Goal: Check status: Check status

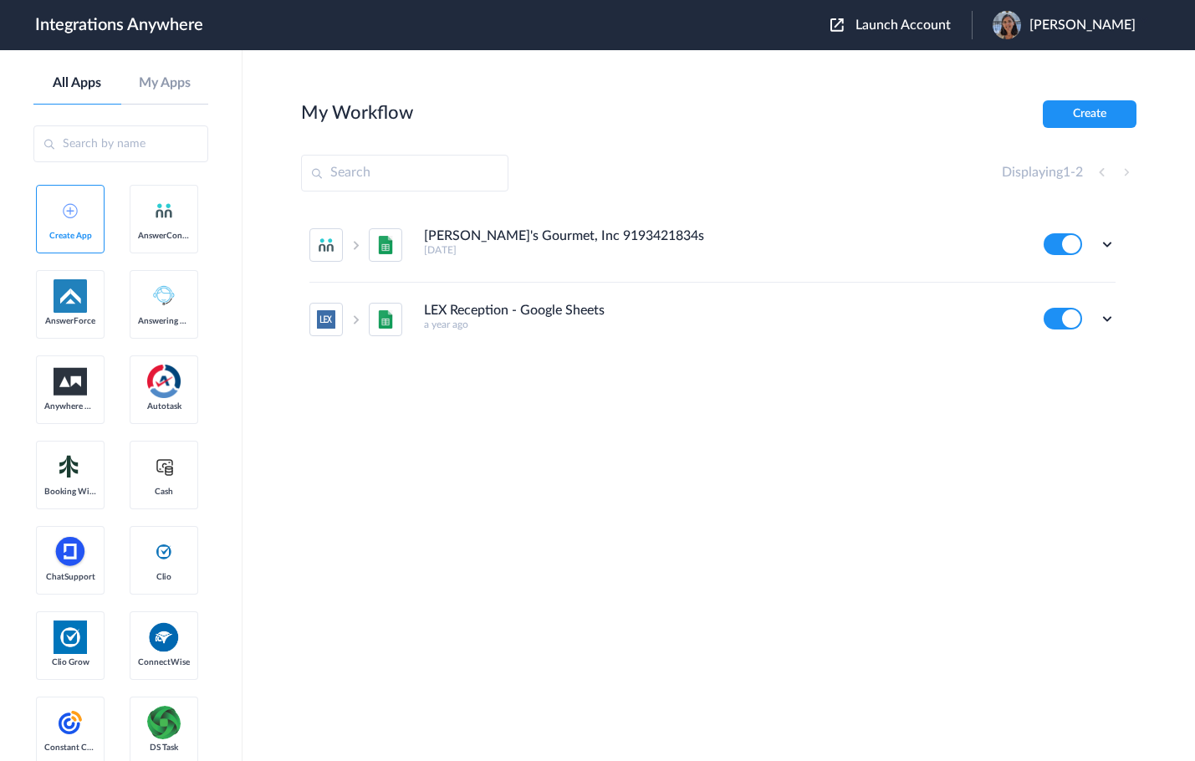
click at [907, 28] on span "Launch Account" at bounding box center [902, 24] width 95 height 13
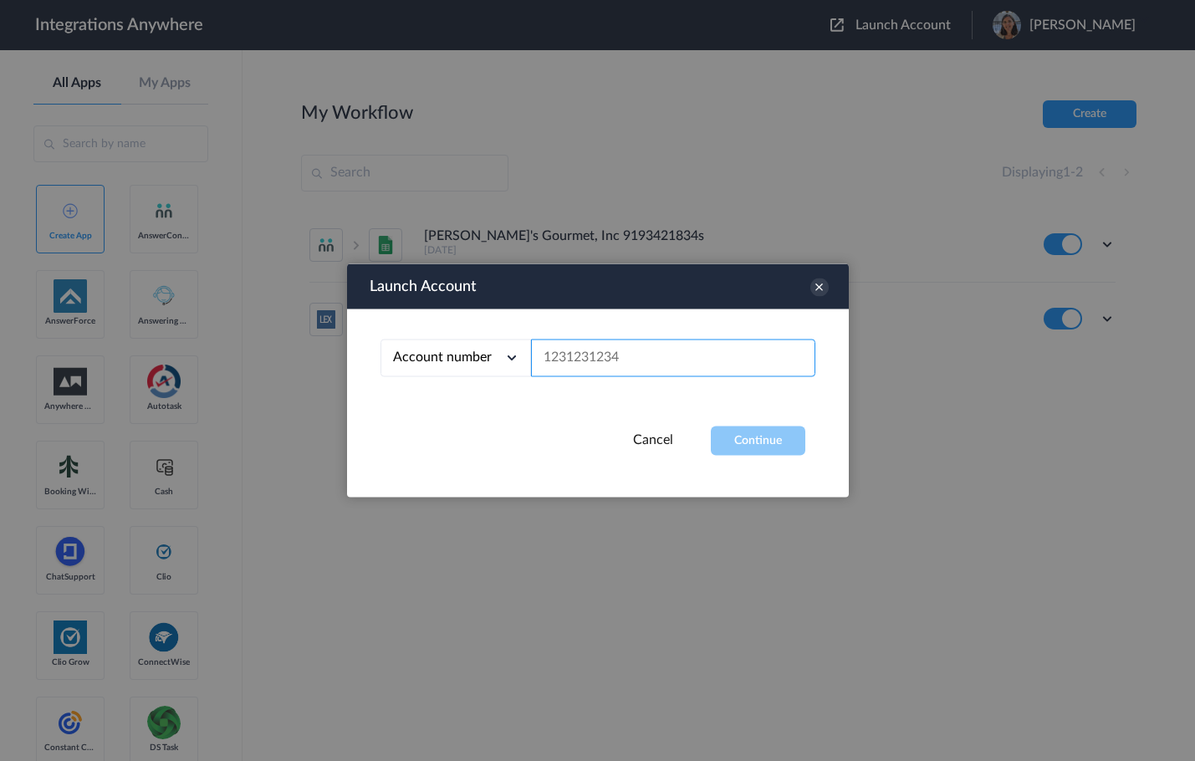
click at [554, 358] on input "text" at bounding box center [673, 358] width 284 height 38
paste input "4702043568"
type input "4702043568"
click at [749, 445] on button "Continue" at bounding box center [758, 440] width 94 height 29
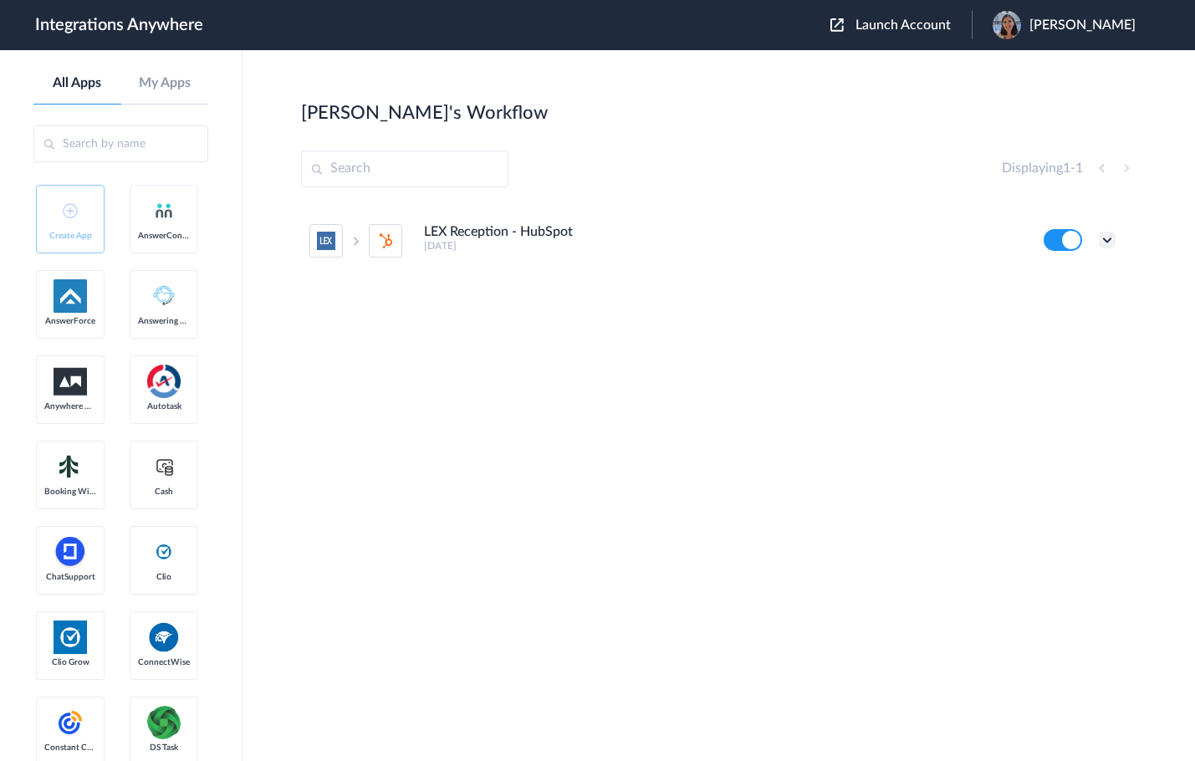
click at [1108, 242] on icon at bounding box center [1107, 240] width 17 height 17
click at [1084, 305] on link "Task history" at bounding box center [1059, 310] width 80 height 12
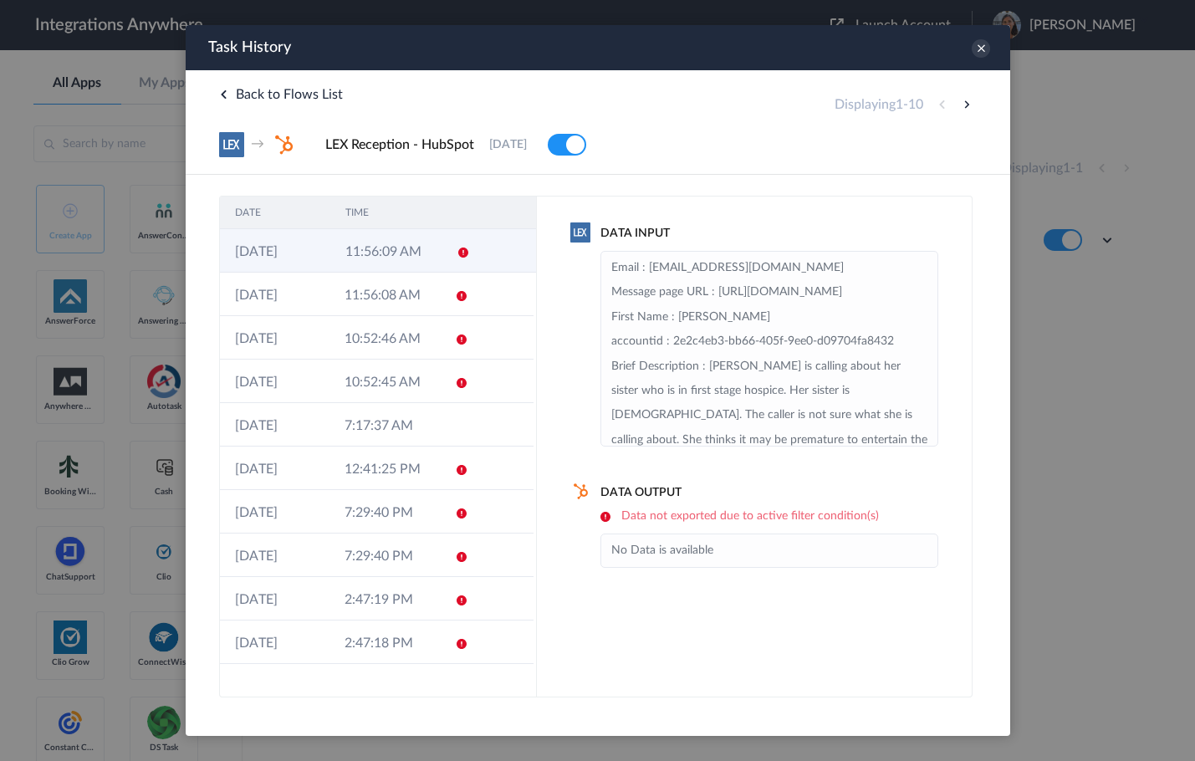
click at [371, 260] on td "11:56:09 AM" at bounding box center [384, 250] width 110 height 43
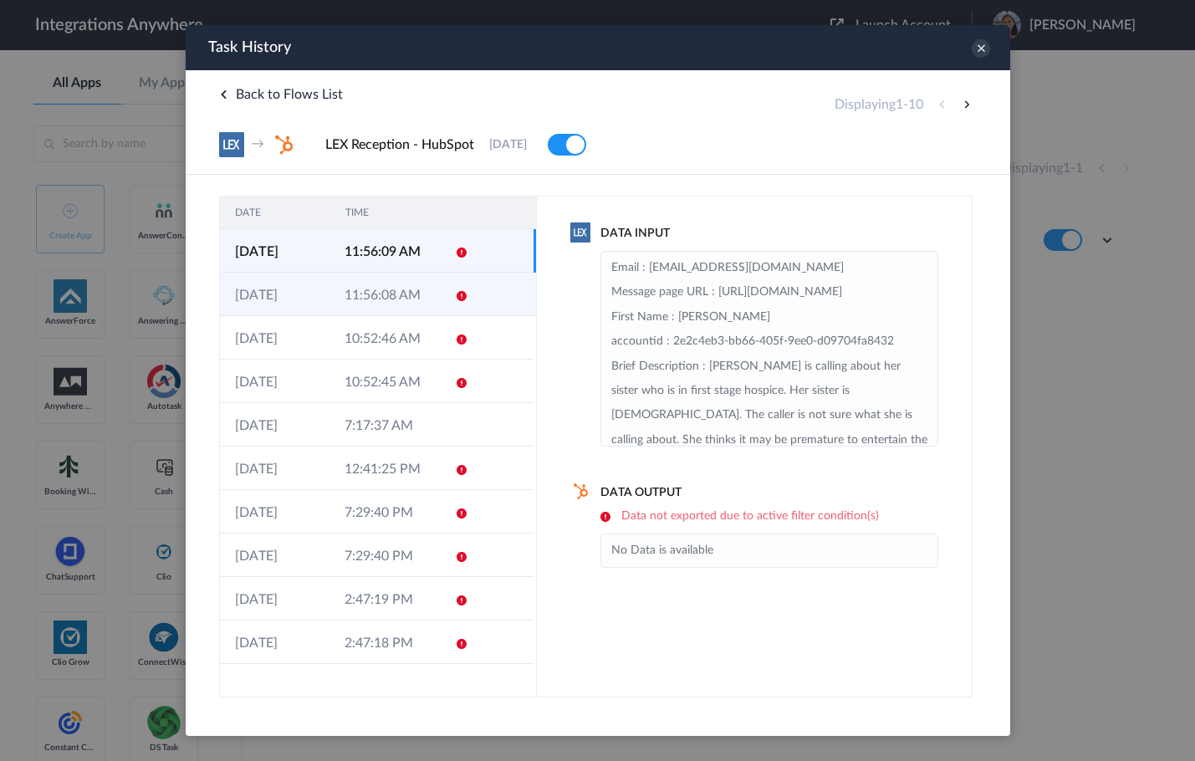
click at [360, 288] on td "11:56:08 AM" at bounding box center [384, 294] width 110 height 43
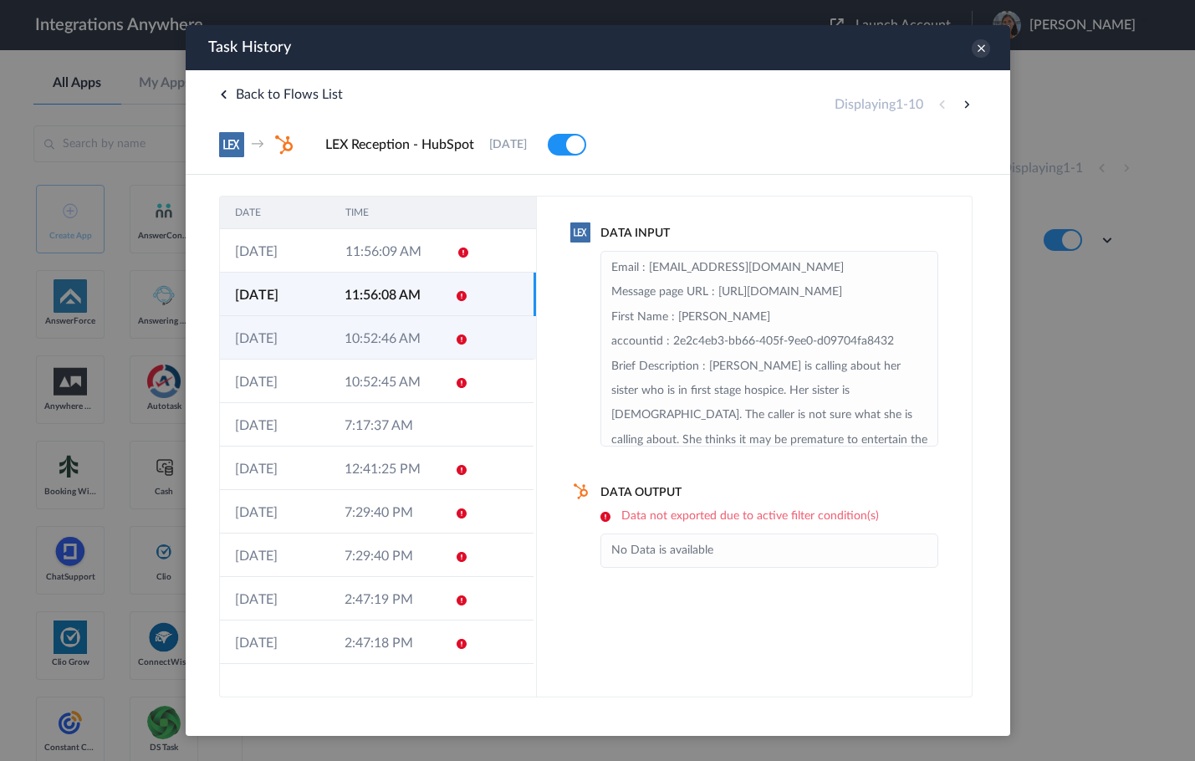
click at [369, 338] on td "10:52:46 AM" at bounding box center [384, 337] width 110 height 43
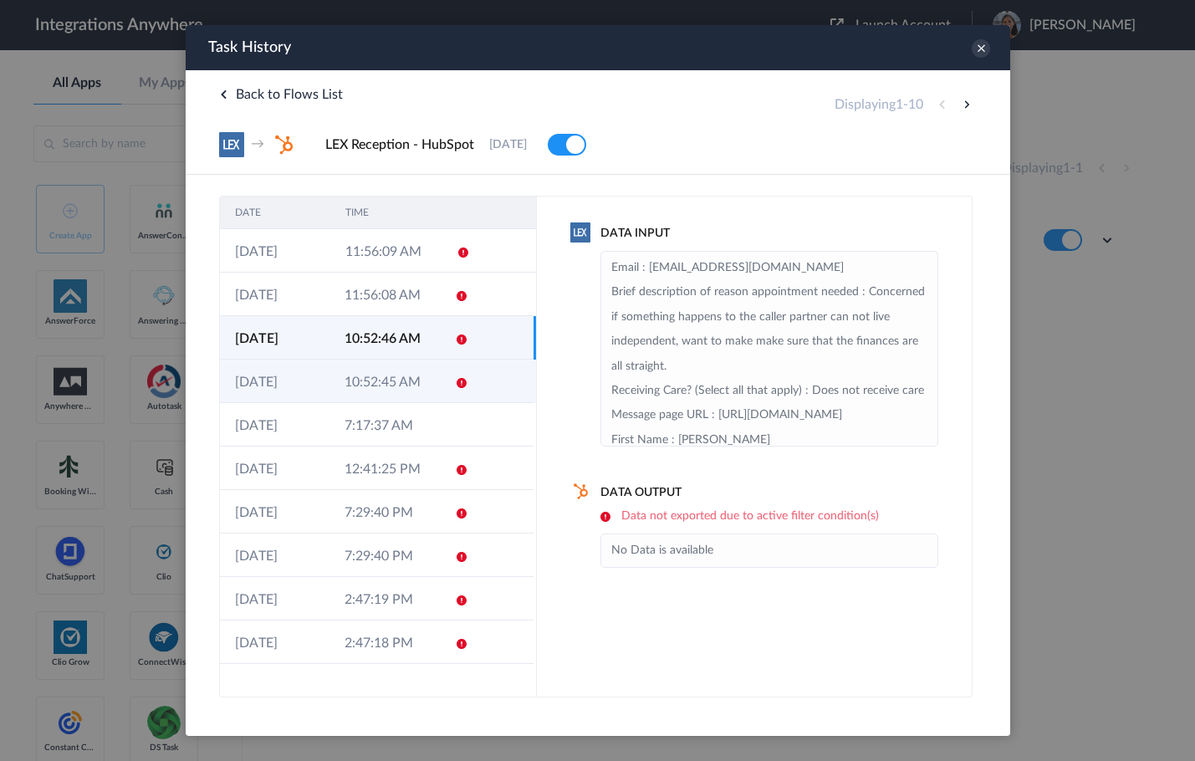
click at [369, 372] on td "10:52:45 AM" at bounding box center [384, 381] width 110 height 43
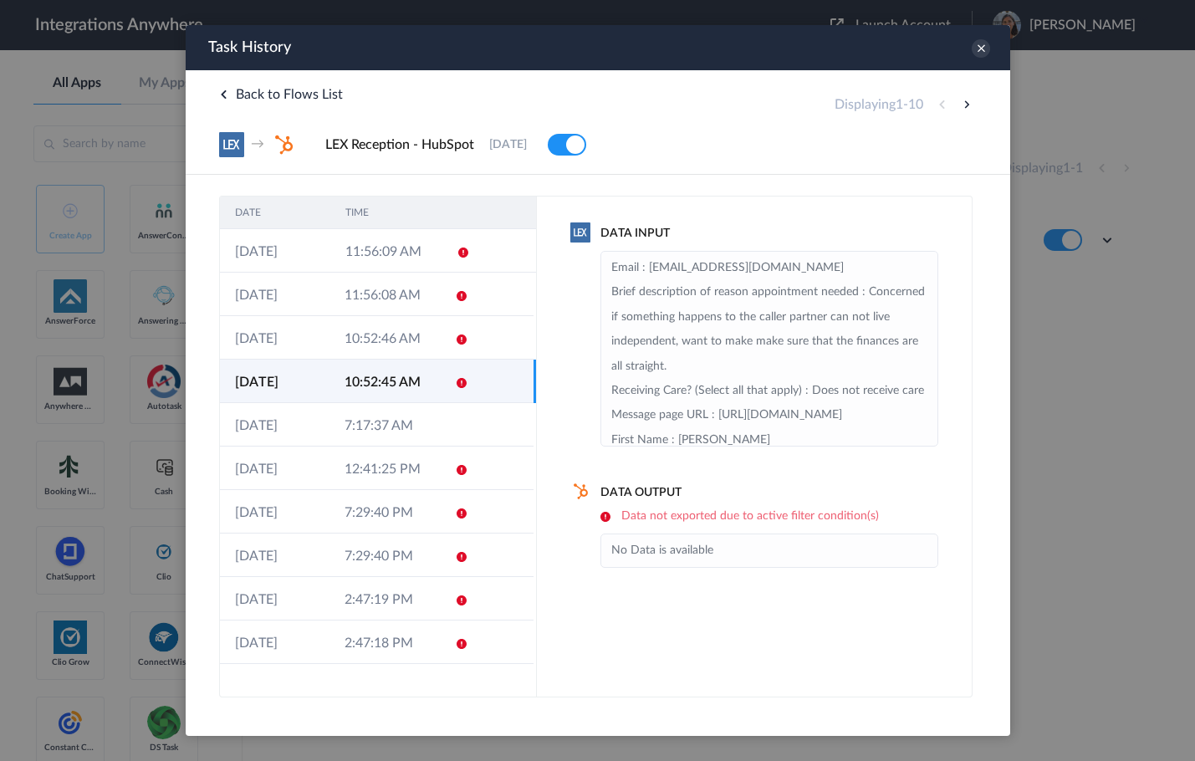
click at [377, 401] on td "10:52:45 AM" at bounding box center [384, 381] width 110 height 43
click at [380, 421] on td "7:17:37 AM" at bounding box center [384, 424] width 110 height 43
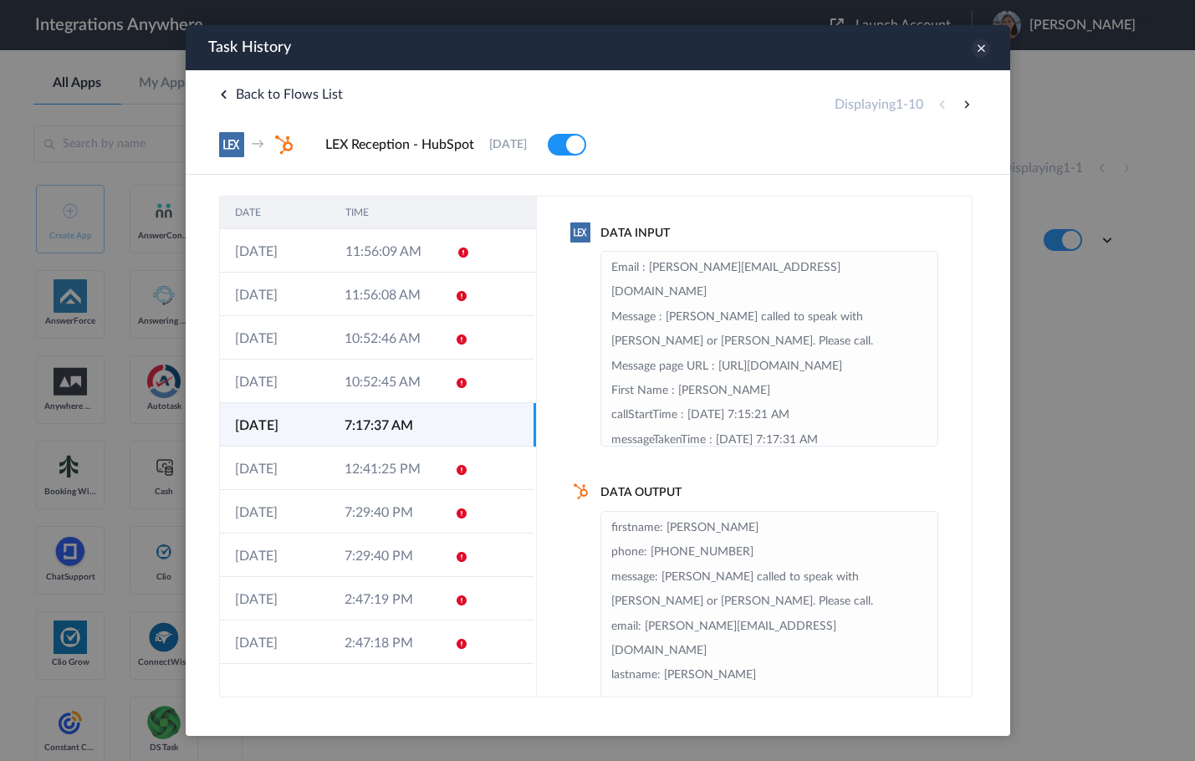
click at [982, 48] on icon at bounding box center [980, 48] width 18 height 18
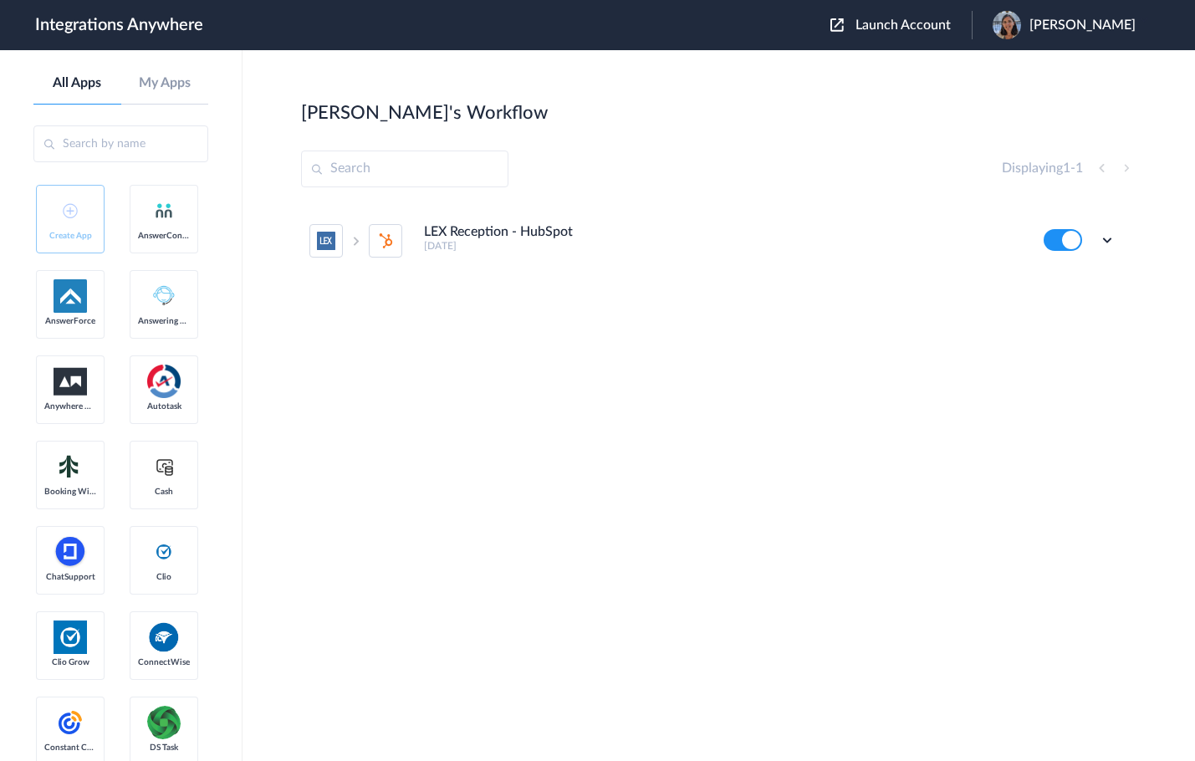
click at [426, 414] on div "LEX Reception - HubSpot [DATE] Edit Task history Delete" at bounding box center [718, 329] width 835 height 251
click at [1107, 237] on icon at bounding box center [1107, 240] width 17 height 17
click at [1039, 305] on link "Task history" at bounding box center [1059, 310] width 80 height 12
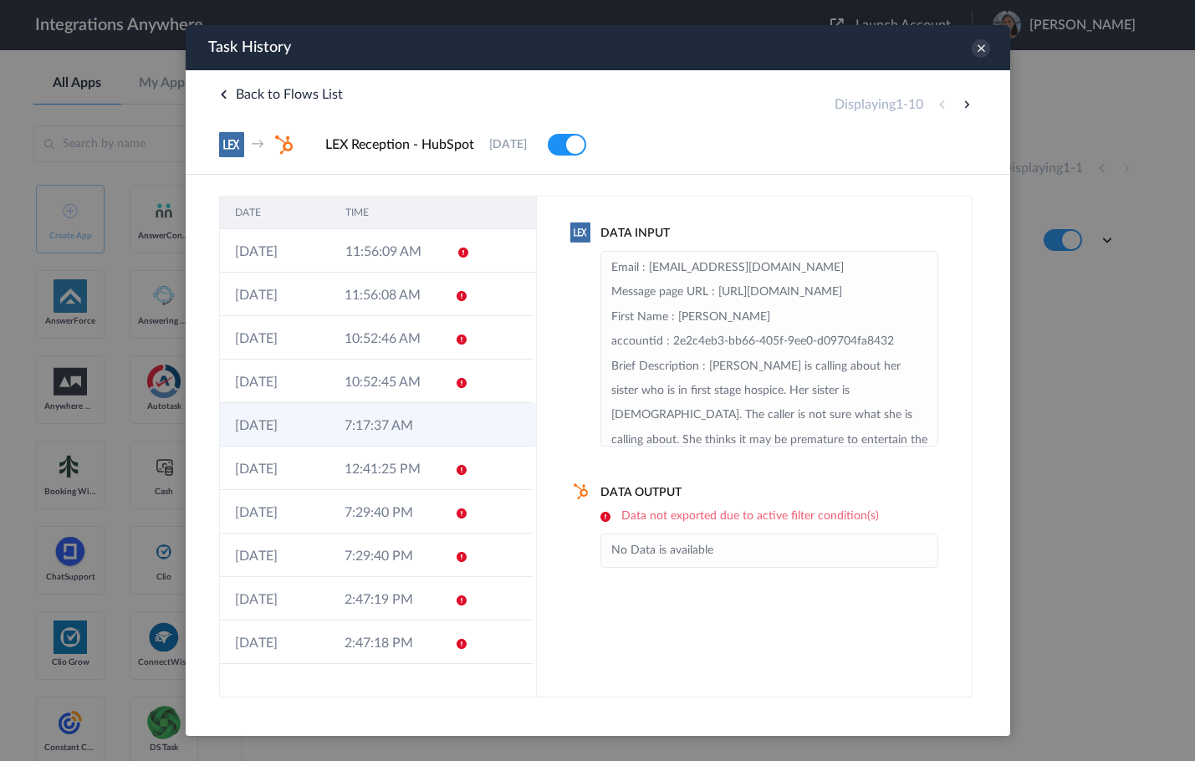
click at [436, 431] on td "7:17:37 AM" at bounding box center [384, 424] width 110 height 43
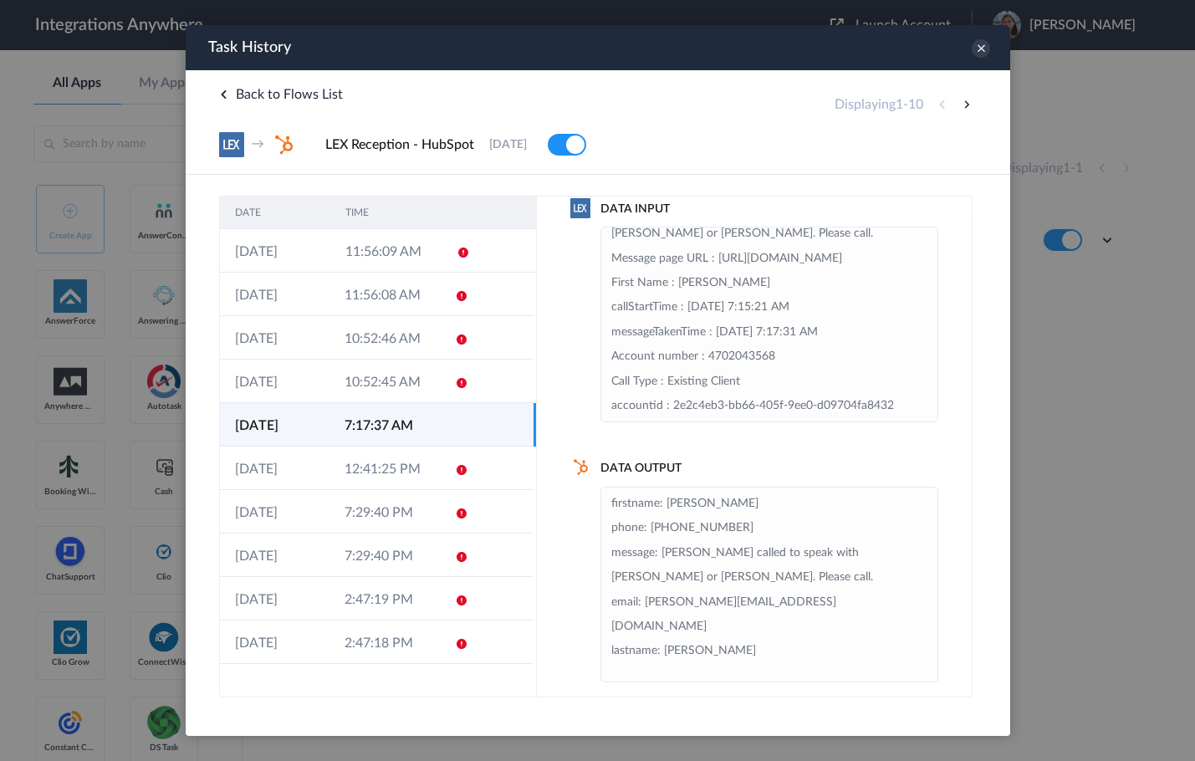
scroll to position [25, 0]
click at [639, 83] on div "Back to Flows List Displaying 1 - 10 → LEX Reception - HubSpot [DATE] [GEOGRAPH…" at bounding box center [597, 122] width 824 height 105
click at [572, 633] on div "Data Output firstname: [PERSON_NAME] phone: [PHONE_NUMBER] message: [PERSON_NAM…" at bounding box center [753, 570] width 368 height 222
click at [591, 617] on div "Data Output firstname: [PERSON_NAME] phone: [PHONE_NUMBER] message: [PERSON_NAM…" at bounding box center [753, 570] width 368 height 222
click at [573, 639] on div "Data Output firstname: [PERSON_NAME] phone: [PHONE_NUMBER] message: [PERSON_NAM…" at bounding box center [753, 570] width 368 height 222
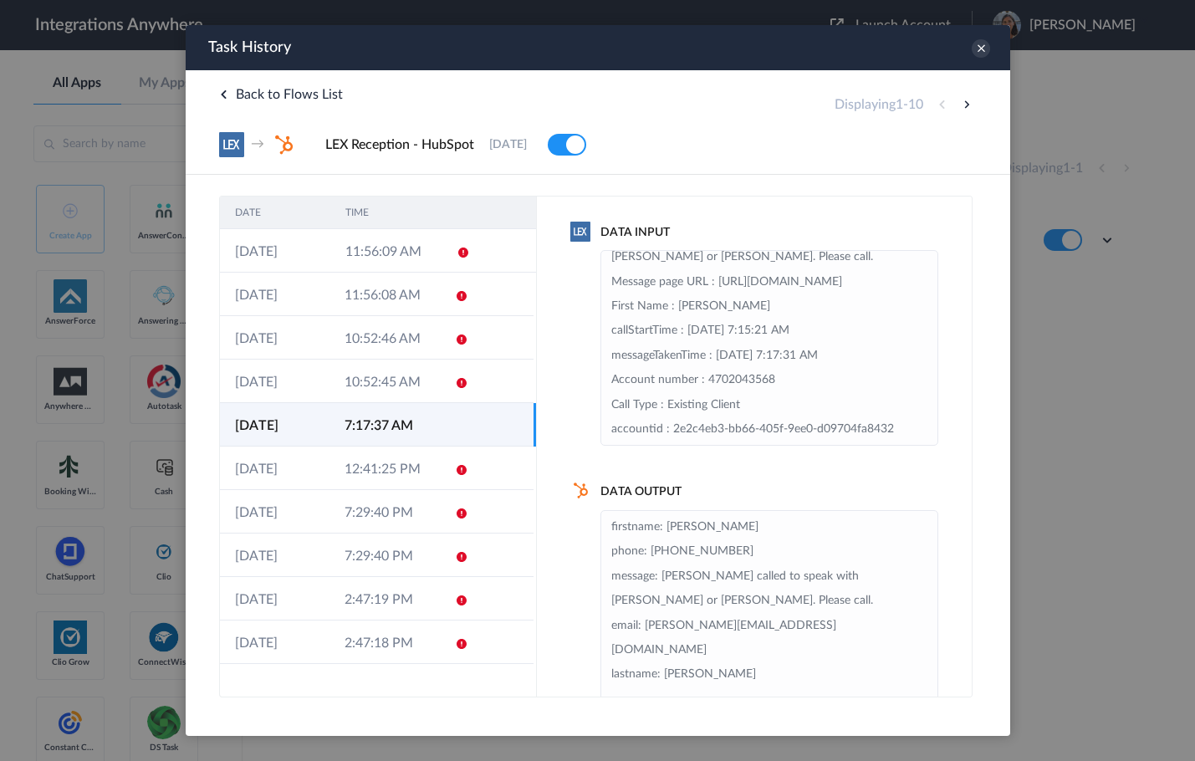
scroll to position [0, 0]
click at [980, 49] on icon at bounding box center [980, 48] width 18 height 18
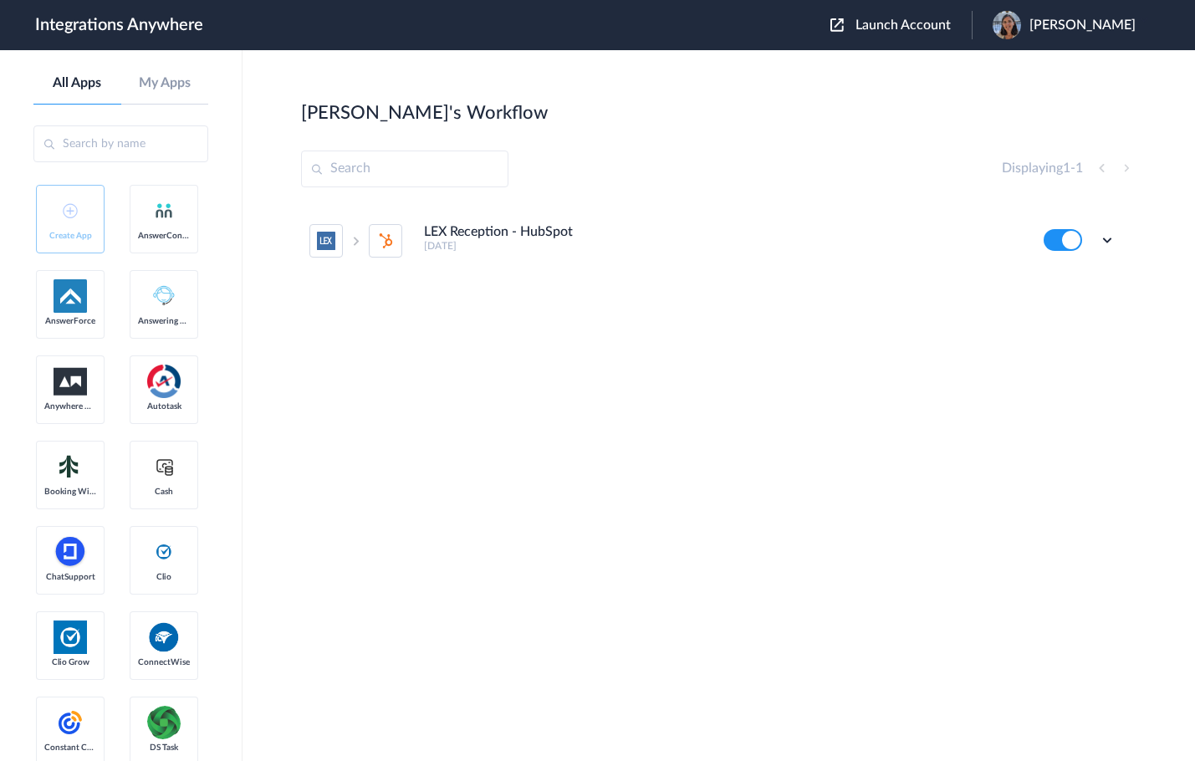
click at [457, 503] on section "[PERSON_NAME]'s Workflow Create Displaying 1 - 1 LEX Reception - HubSpot [DATE]…" at bounding box center [718, 455] width 835 height 711
